Goal: Task Accomplishment & Management: Use online tool/utility

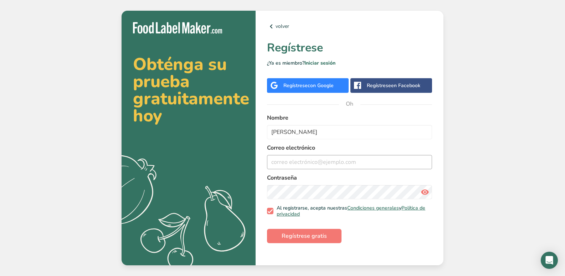
type input "[PERSON_NAME]"
click at [298, 161] on input "email" at bounding box center [349, 162] width 165 height 14
type input "[EMAIL_ADDRESS][DOMAIN_NAME]"
click at [292, 237] on font "Regístrese gratis" at bounding box center [304, 236] width 45 height 8
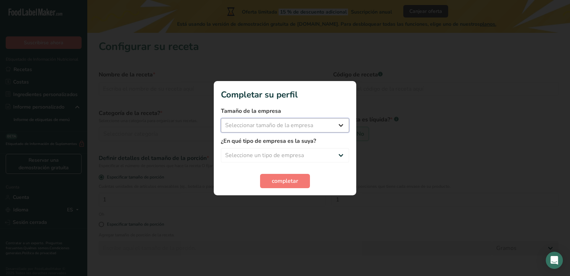
click at [294, 125] on select "Seleccionar tamaño de la empresa Menos de 10 empleados De 10 a 50 empleados De …" at bounding box center [285, 125] width 128 height 14
click at [338, 123] on select "Seleccionar tamaño de la empresa Menos de 10 empleados De 10 a 50 empleados De …" at bounding box center [285, 125] width 128 height 14
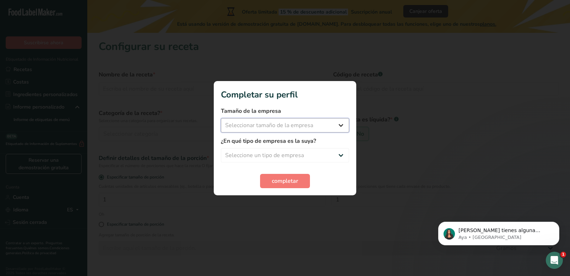
click at [341, 123] on select "Seleccionar tamaño de la empresa Menos de 10 empleados De 10 a 50 empleados De …" at bounding box center [285, 125] width 128 height 14
select select "1"
click at [221, 118] on select "Seleccionar tamaño de la empresa Menos de 10 empleados De 10 a 50 empleados De …" at bounding box center [285, 125] width 128 height 14
click at [292, 156] on select "Seleccione un tipo de empresa Fabricante de alimentos envasados Restaurante y c…" at bounding box center [285, 155] width 128 height 14
click at [221, 148] on select "Seleccione un tipo de empresa Fabricante de alimentos envasados Restaurante y c…" at bounding box center [285, 155] width 128 height 14
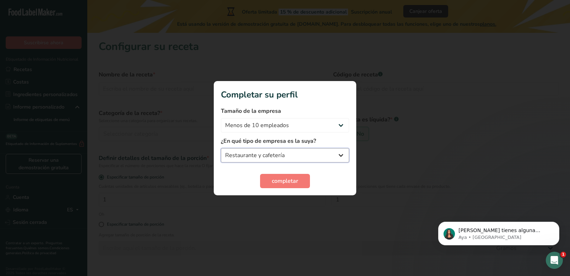
click at [295, 154] on select "Fabricante de alimentos envasados Restaurante y cafetería [GEOGRAPHIC_DATA] Emp…" at bounding box center [285, 155] width 128 height 14
select select "5"
click at [221, 148] on select "Fabricante de alimentos envasados Restaurante y cafetería [GEOGRAPHIC_DATA] Emp…" at bounding box center [285, 155] width 128 height 14
click at [282, 184] on font "completar" at bounding box center [285, 181] width 26 height 8
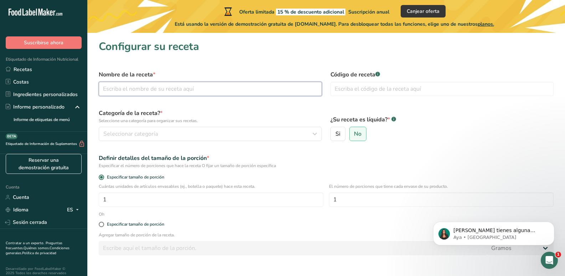
click at [156, 84] on input "text" at bounding box center [210, 89] width 223 height 14
type input "e"
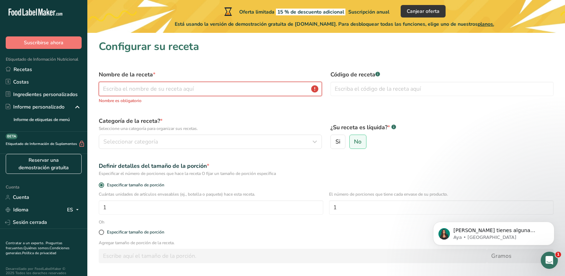
type input "c"
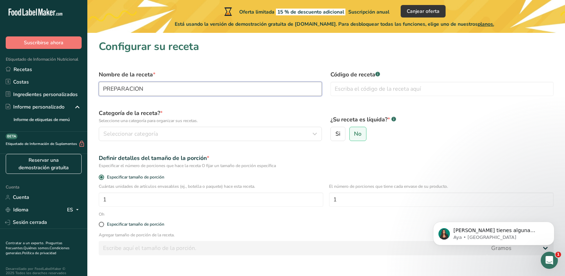
drag, startPoint x: 150, startPoint y: 88, endPoint x: 93, endPoint y: 88, distance: 57.7
click at [93, 88] on section "Configurar su receta Nombre de la receta * PREPARACION Código de receta .a-a{fi…" at bounding box center [326, 167] width 478 height 269
type input "ETIQUETA NUTRICIONAL"
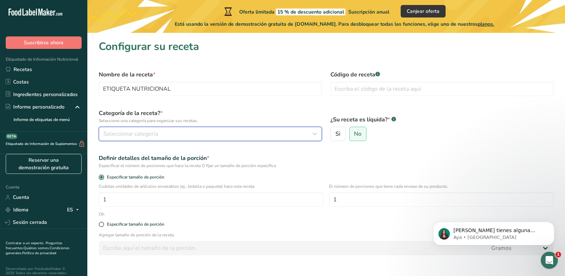
click at [151, 133] on font "Seleccionar categoría" at bounding box center [130, 134] width 55 height 8
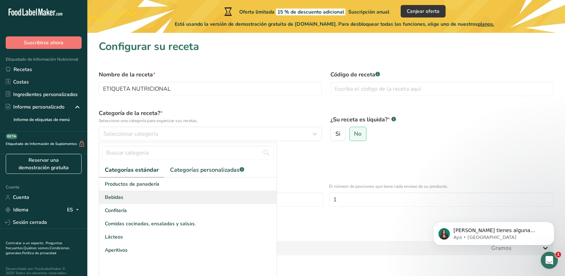
click at [124, 200] on div "Bebidas" at bounding box center [187, 196] width 177 height 13
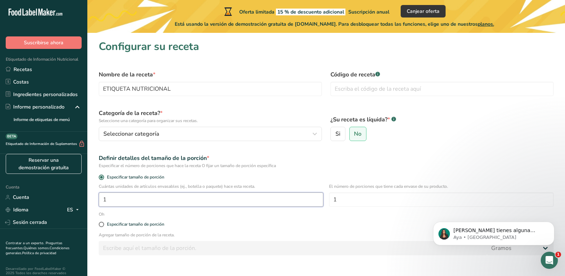
click at [138, 200] on input "1" at bounding box center [211, 199] width 225 height 14
click at [299, 197] on input "1" at bounding box center [211, 199] width 225 height 14
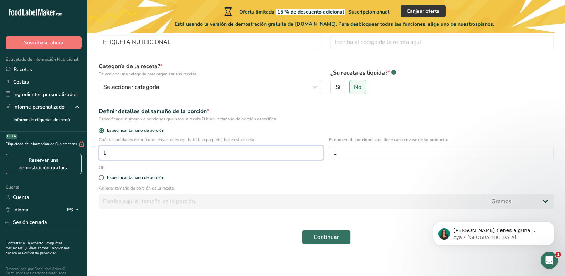
scroll to position [49, 0]
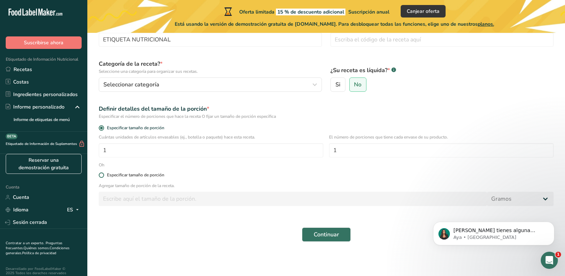
click at [103, 174] on span at bounding box center [101, 174] width 5 height 5
click at [103, 174] on input "Especificar tamaño de porción" at bounding box center [101, 175] width 5 height 5
radio input "true"
radio input "false"
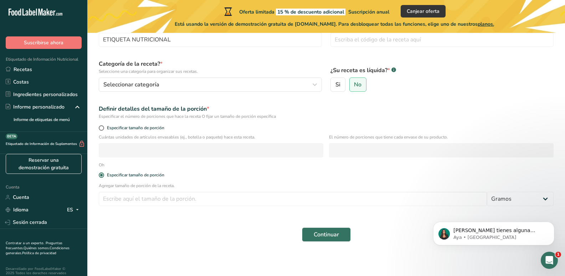
click at [101, 130] on div "Especificar tamaño de porción" at bounding box center [325, 129] width 463 height 10
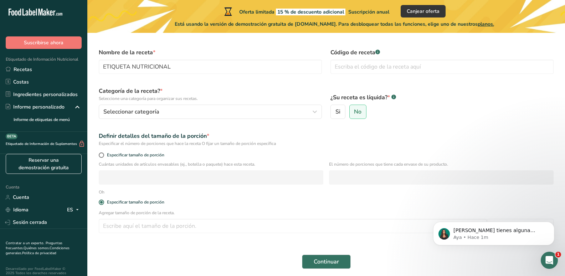
scroll to position [0, 0]
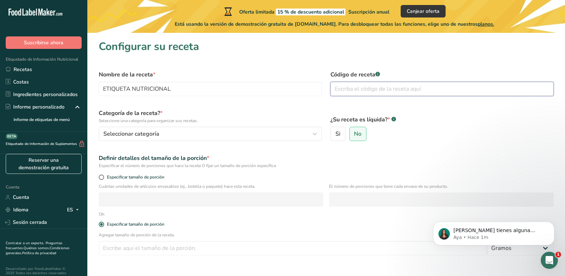
click at [354, 87] on input "text" at bounding box center [441, 89] width 223 height 14
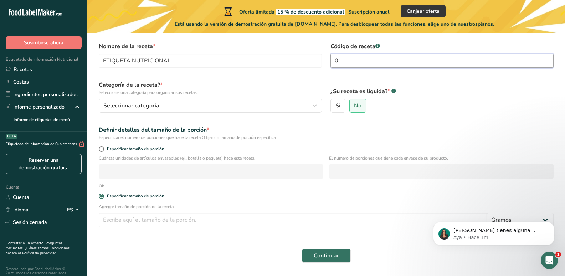
scroll to position [49, 0]
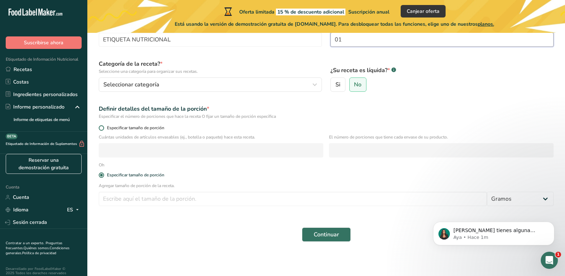
type input "01"
click at [102, 130] on span at bounding box center [101, 127] width 5 height 5
click at [102, 130] on input "Especificar tamaño de porción" at bounding box center [101, 127] width 5 height 5
radio input "true"
radio input "false"
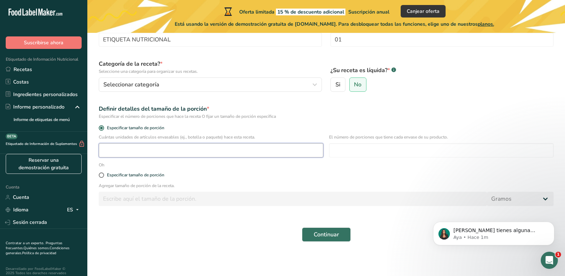
click at [119, 146] on input "number" at bounding box center [211, 150] width 225 height 14
type input "10"
click at [103, 176] on span at bounding box center [101, 174] width 5 height 5
click at [103, 176] on input "Especificar tamaño de porción" at bounding box center [101, 175] width 5 height 5
radio input "true"
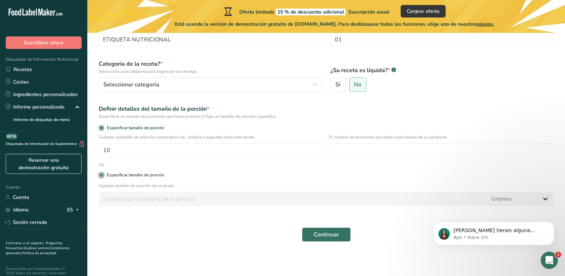
radio input "false"
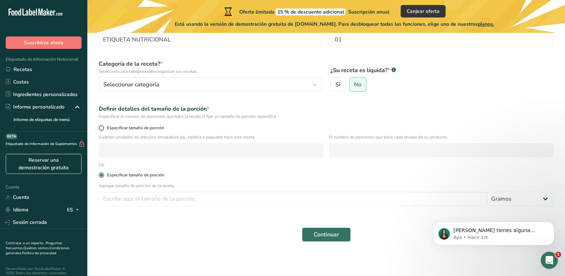
click at [102, 127] on span at bounding box center [101, 127] width 5 height 5
click at [102, 127] on input "Especificar tamaño de porción" at bounding box center [101, 127] width 5 height 5
radio input "true"
radio input "false"
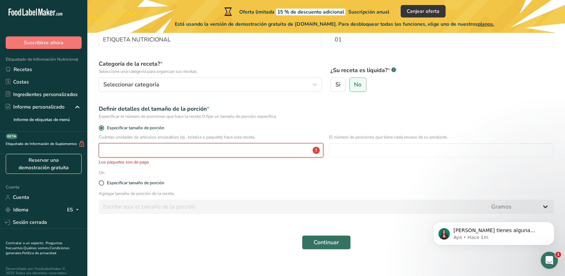
click at [108, 148] on input "number" at bounding box center [211, 150] width 225 height 14
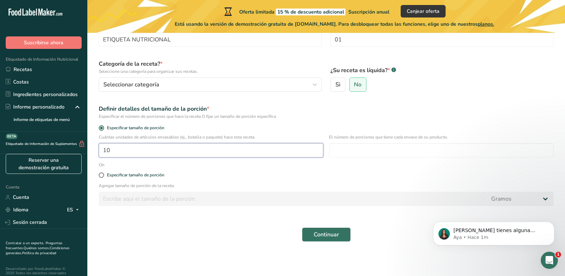
type input "10"
click at [149, 189] on div "Agregar tamaño de porción de la receta. [GEOGRAPHIC_DATA] kilogramo mg mcg libr…" at bounding box center [325, 196] width 463 height 28
click at [100, 171] on div "Especificar tamaño de porción" at bounding box center [325, 175] width 463 height 14
click at [317, 230] on button "Continuar" at bounding box center [326, 234] width 49 height 14
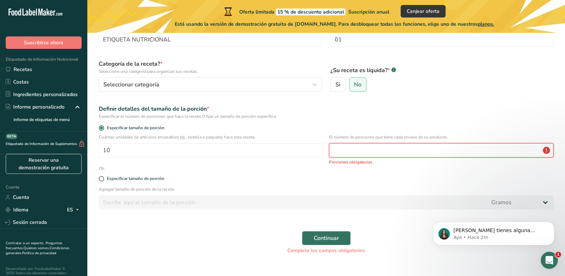
click at [340, 146] on input "number" at bounding box center [441, 150] width 225 height 14
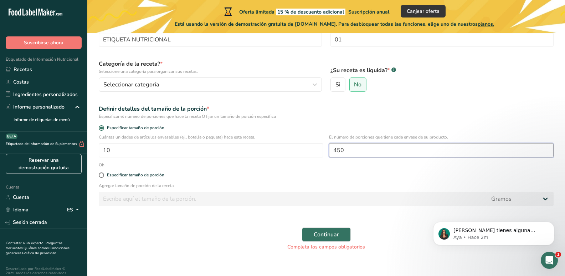
click at [345, 152] on input "450" at bounding box center [441, 150] width 225 height 14
type input "453"
click at [319, 231] on font "Continuar" at bounding box center [326, 234] width 25 height 8
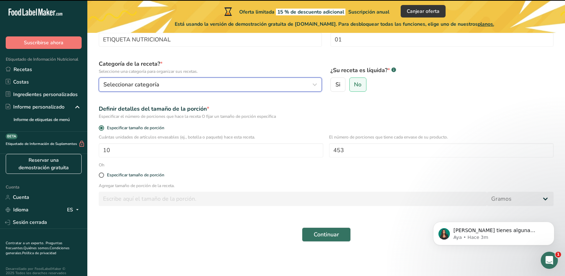
click at [308, 82] on div "Seleccionar categoría" at bounding box center [208, 84] width 210 height 9
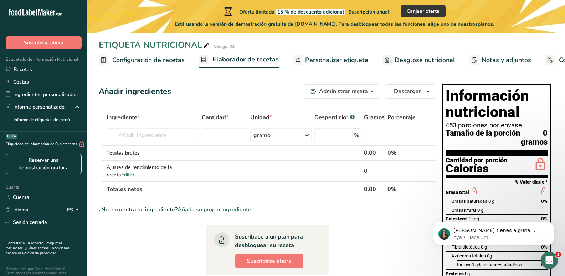
click at [458, 126] on font "453 porciones por envase" at bounding box center [484, 125] width 76 height 8
click at [395, 61] on font "Desglose nutricional" at bounding box center [425, 60] width 61 height 9
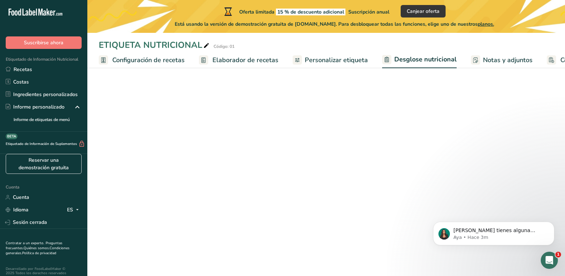
select select "Calories"
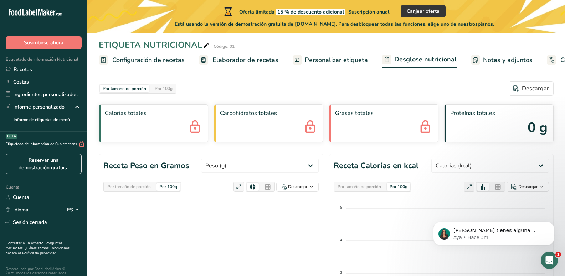
scroll to position [0, 60]
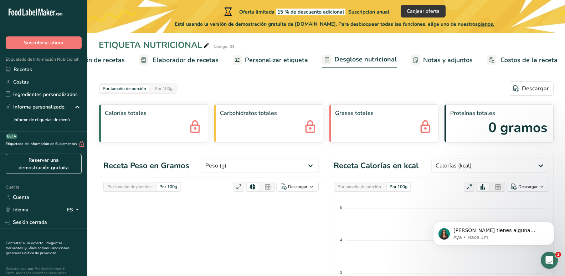
click at [93, 57] on font "Configuración de recetas" at bounding box center [88, 60] width 72 height 9
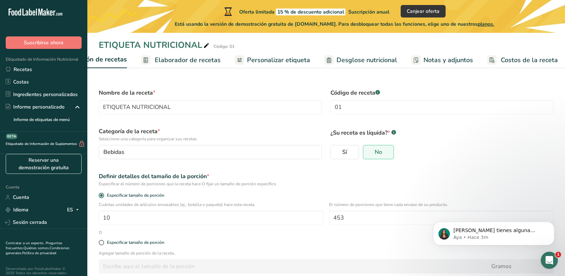
scroll to position [0, 2]
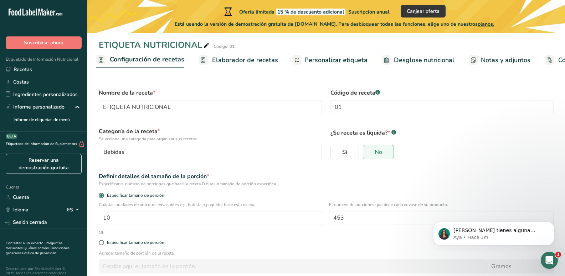
click at [241, 57] on font "Elaborador de recetas" at bounding box center [245, 60] width 66 height 9
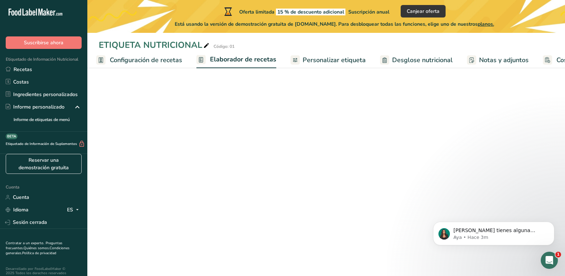
scroll to position [0, 60]
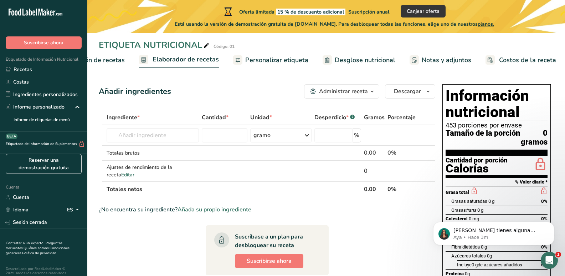
click at [370, 93] on icon "button" at bounding box center [372, 91] width 6 height 9
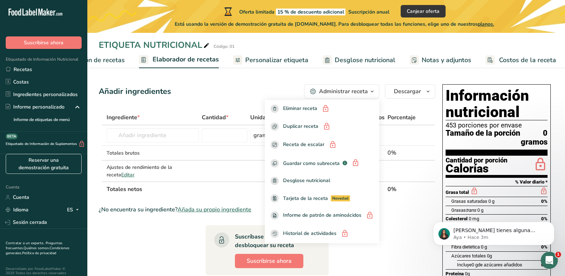
click at [393, 102] on div "Añadir ingredientes Administrar receta Eliminar receta Duplicar receta Receta d…" at bounding box center [269, 261] width 341 height 361
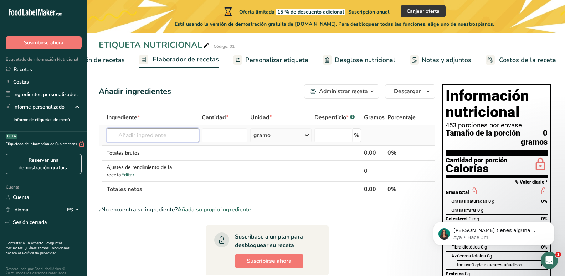
click at [168, 133] on input "text" at bounding box center [153, 135] width 92 height 14
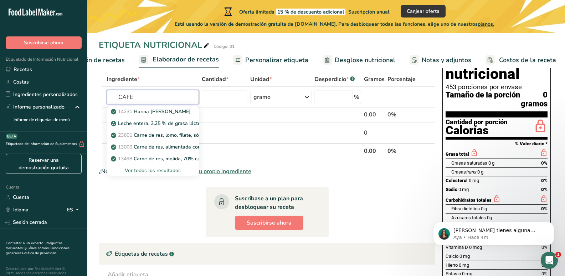
scroll to position [0, 0]
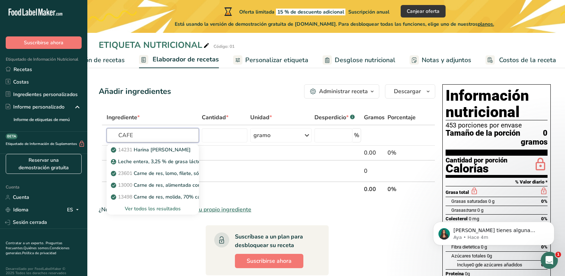
type input "CAFE"
click at [458, 124] on font "453 porciones por envase" at bounding box center [484, 125] width 76 height 8
